Goal: Navigation & Orientation: Find specific page/section

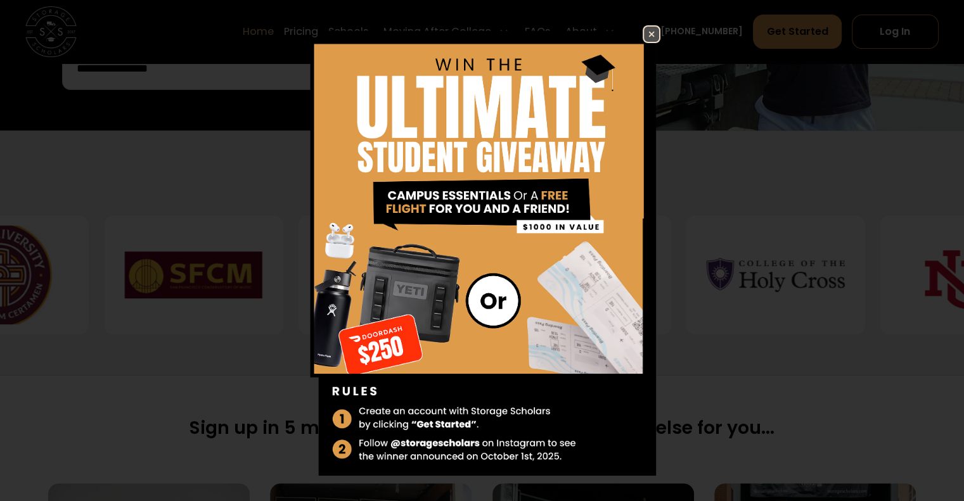
scroll to position [423, 0]
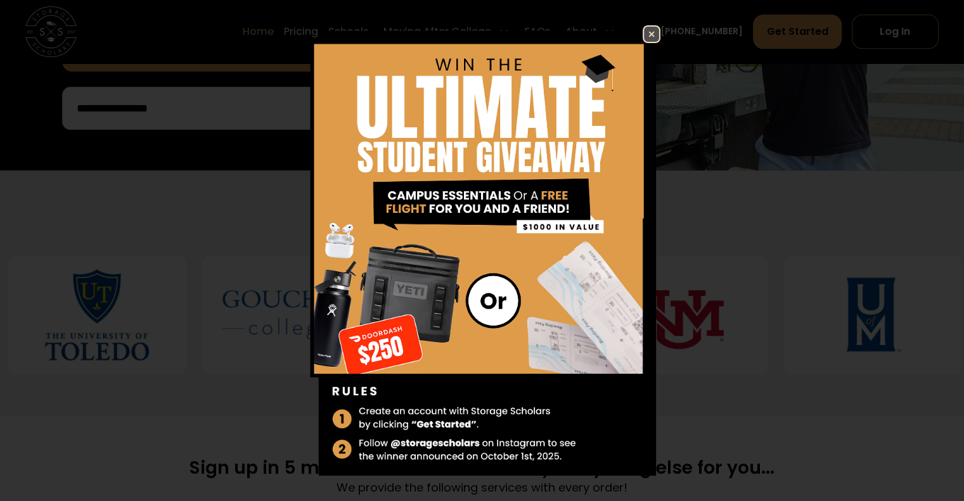
click at [644, 37] on img at bounding box center [651, 34] width 15 height 15
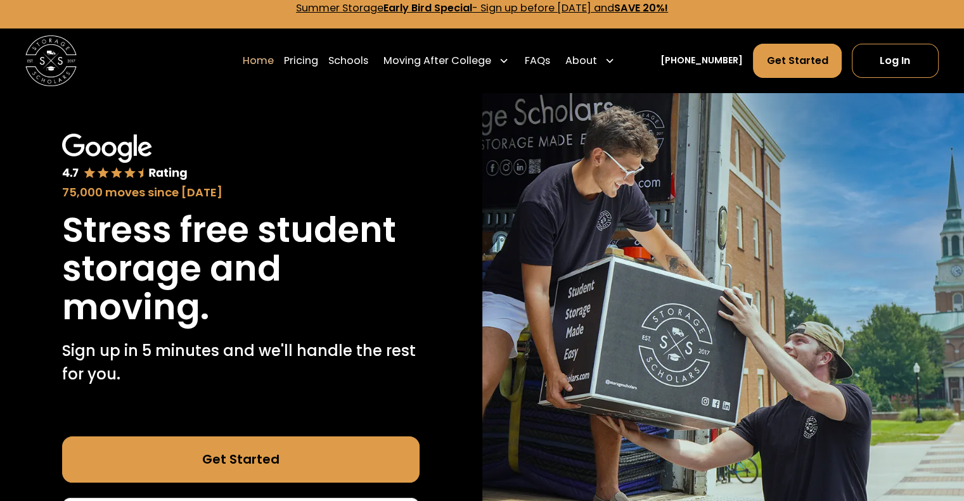
scroll to position [0, 0]
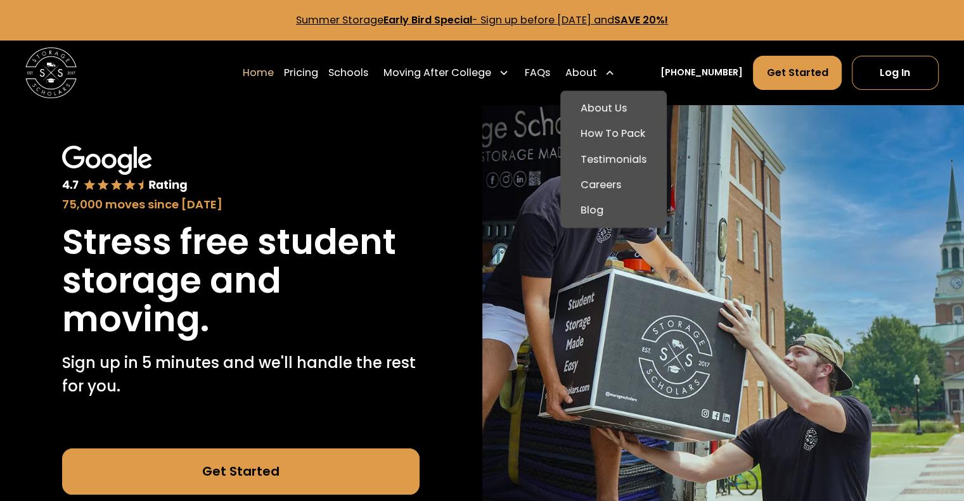
click at [615, 70] on icon at bounding box center [609, 73] width 10 height 10
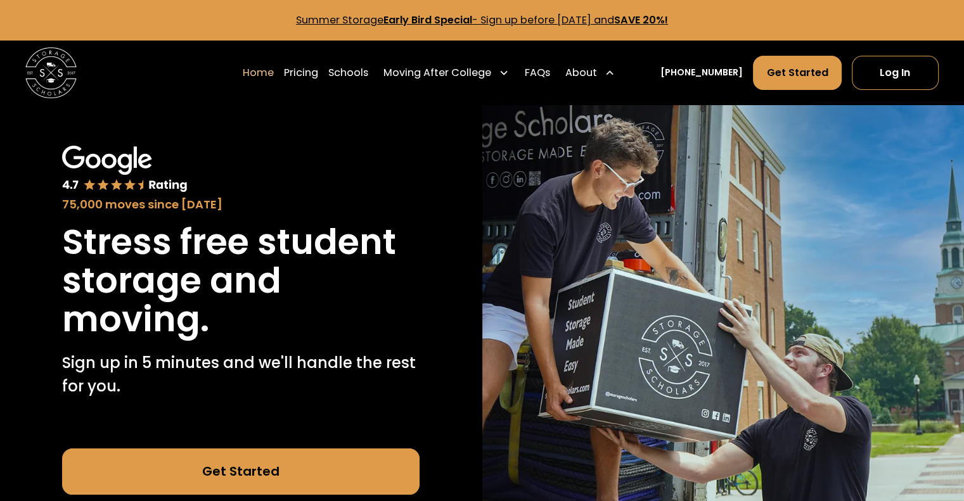
click at [615, 70] on icon at bounding box center [609, 73] width 10 height 10
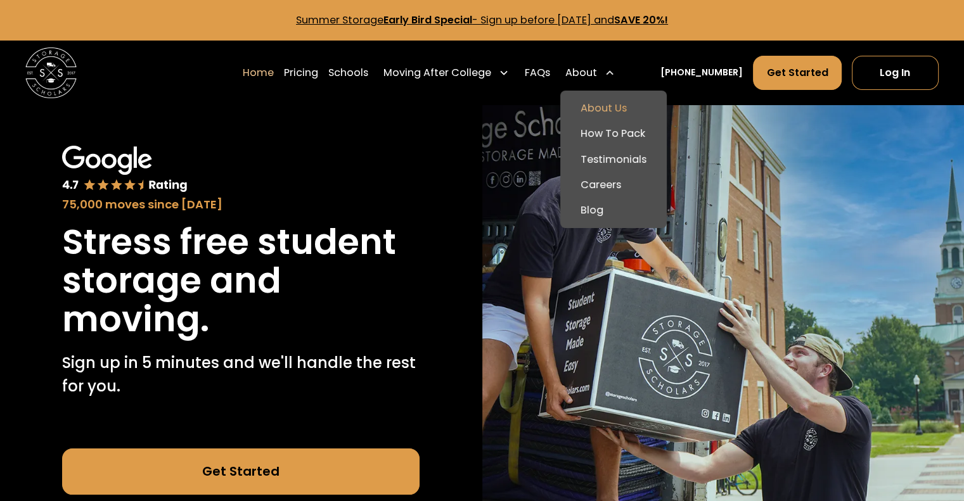
click at [633, 105] on link "About Us" at bounding box center [613, 108] width 96 height 25
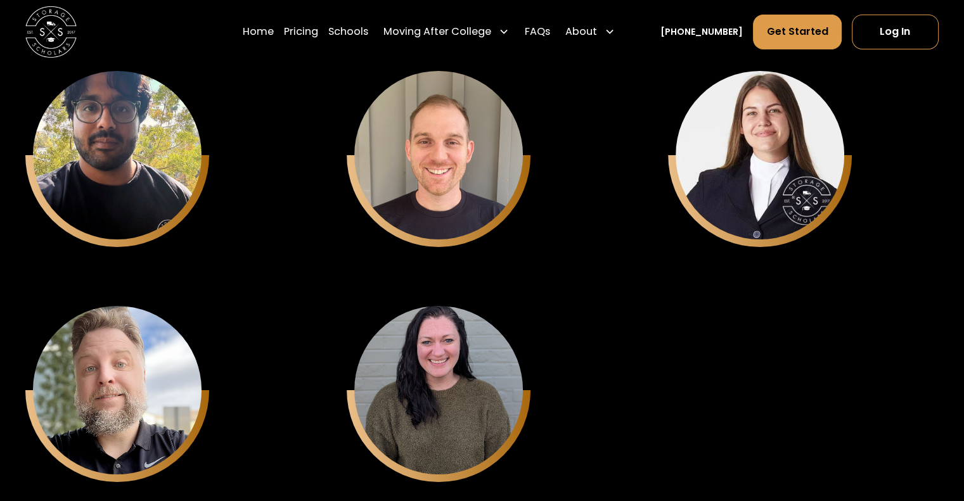
scroll to position [4562, 0]
